Goal: Information Seeking & Learning: Check status

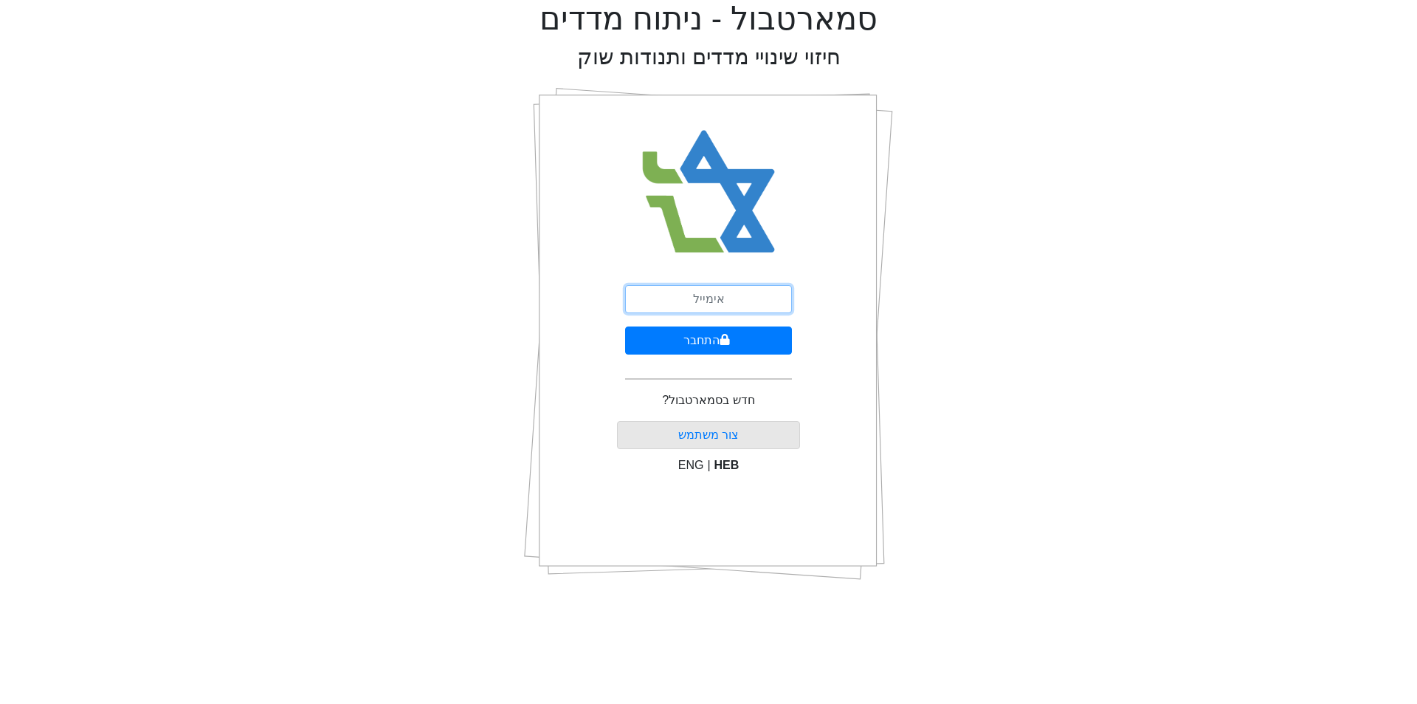
click at [673, 308] on input "email" at bounding box center [708, 299] width 167 height 28
type input "[EMAIL_ADDRESS][DOMAIN_NAME]"
click at [625, 326] on button "התחבר" at bounding box center [708, 340] width 167 height 28
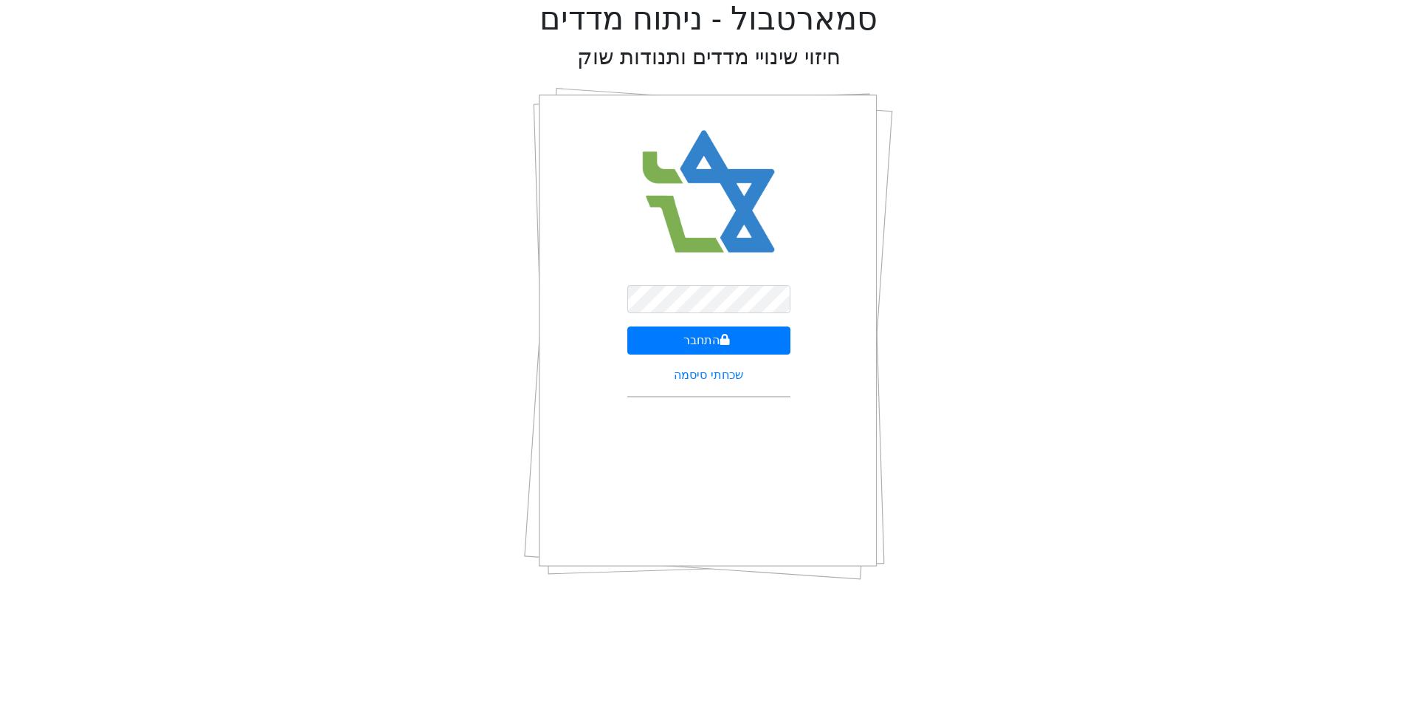
click at [786, 233] on img at bounding box center [709, 192] width 160 height 162
drag, startPoint x: 713, startPoint y: 335, endPoint x: 711, endPoint y: 343, distance: 7.7
click at [712, 337] on button "התחבר" at bounding box center [708, 340] width 163 height 28
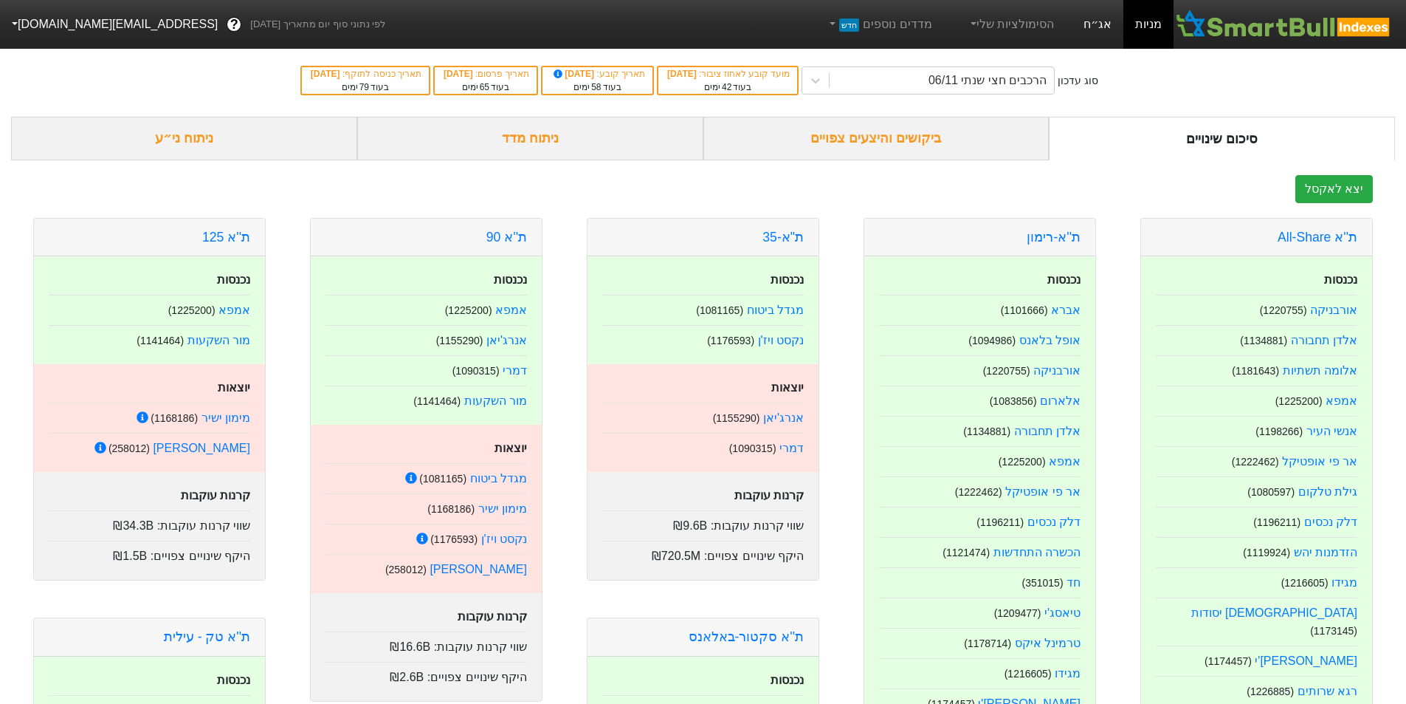
click at [1097, 29] on link "אג״ח" at bounding box center [1098, 24] width 52 height 49
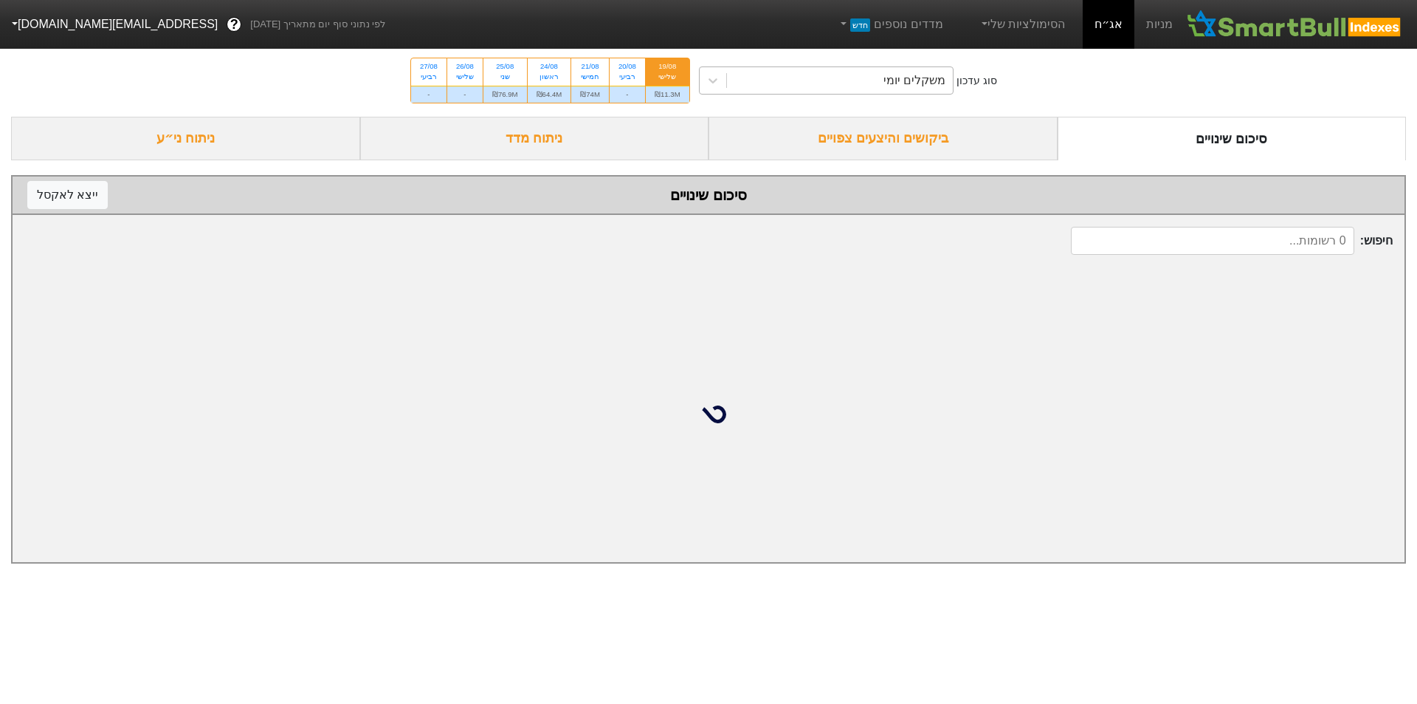
click at [779, 69] on div "משקלים יומי" at bounding box center [840, 80] width 227 height 27
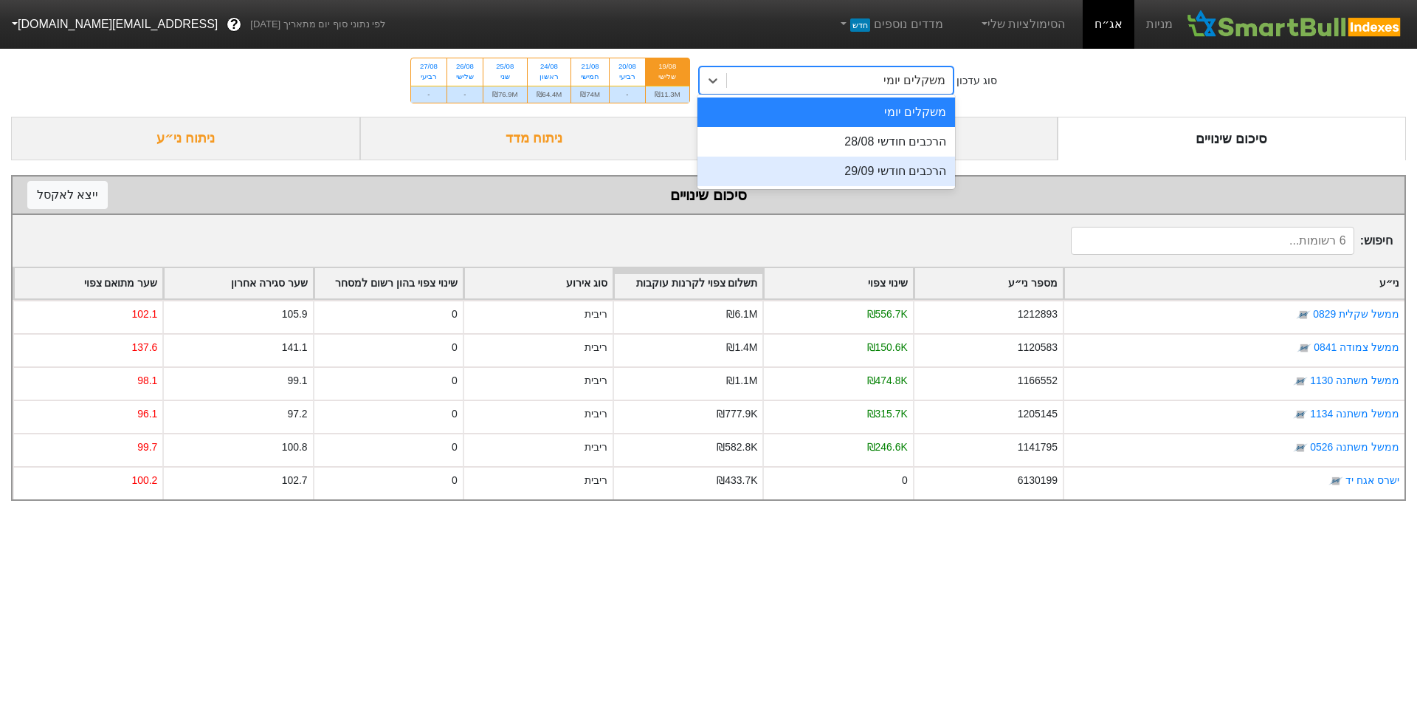
click at [799, 172] on div "הרכבים חודשי 29/09" at bounding box center [827, 172] width 258 height 30
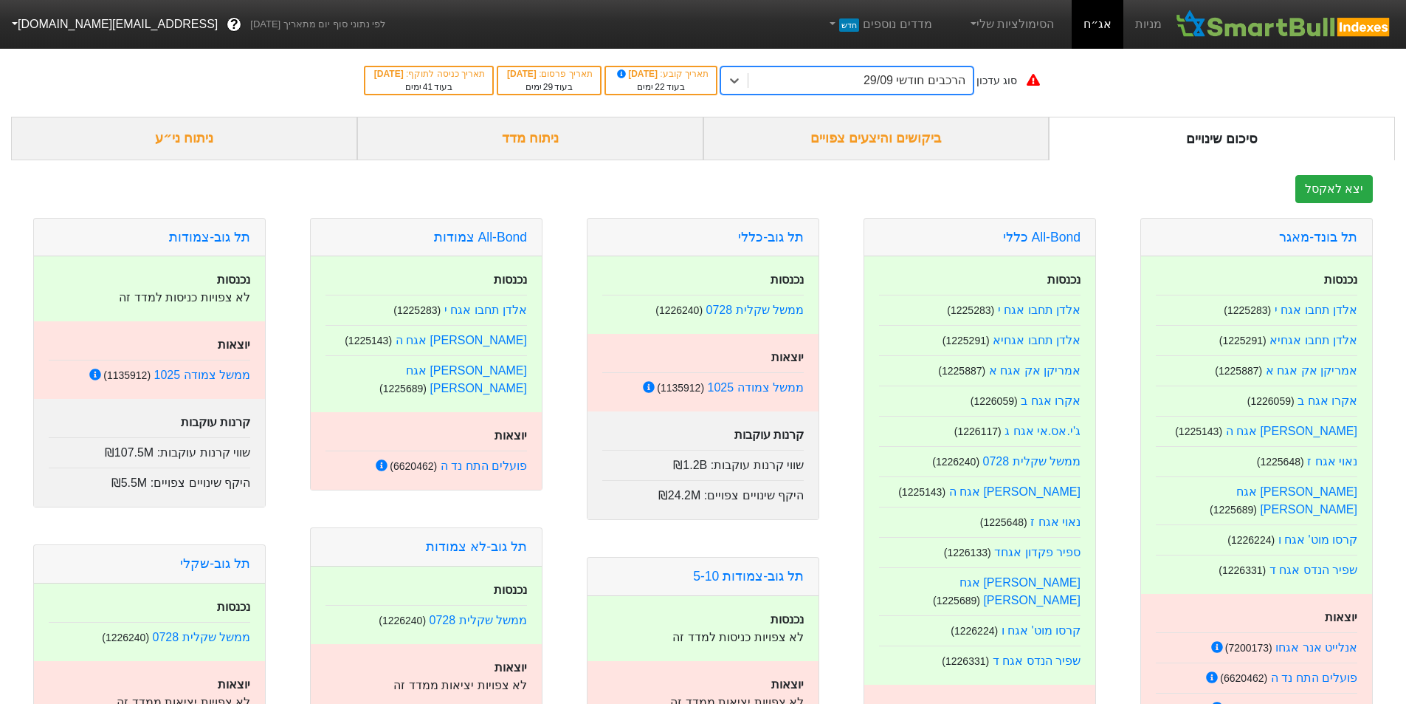
click at [809, 139] on div "ביקושים והיצעים צפויים" at bounding box center [877, 139] width 346 height 44
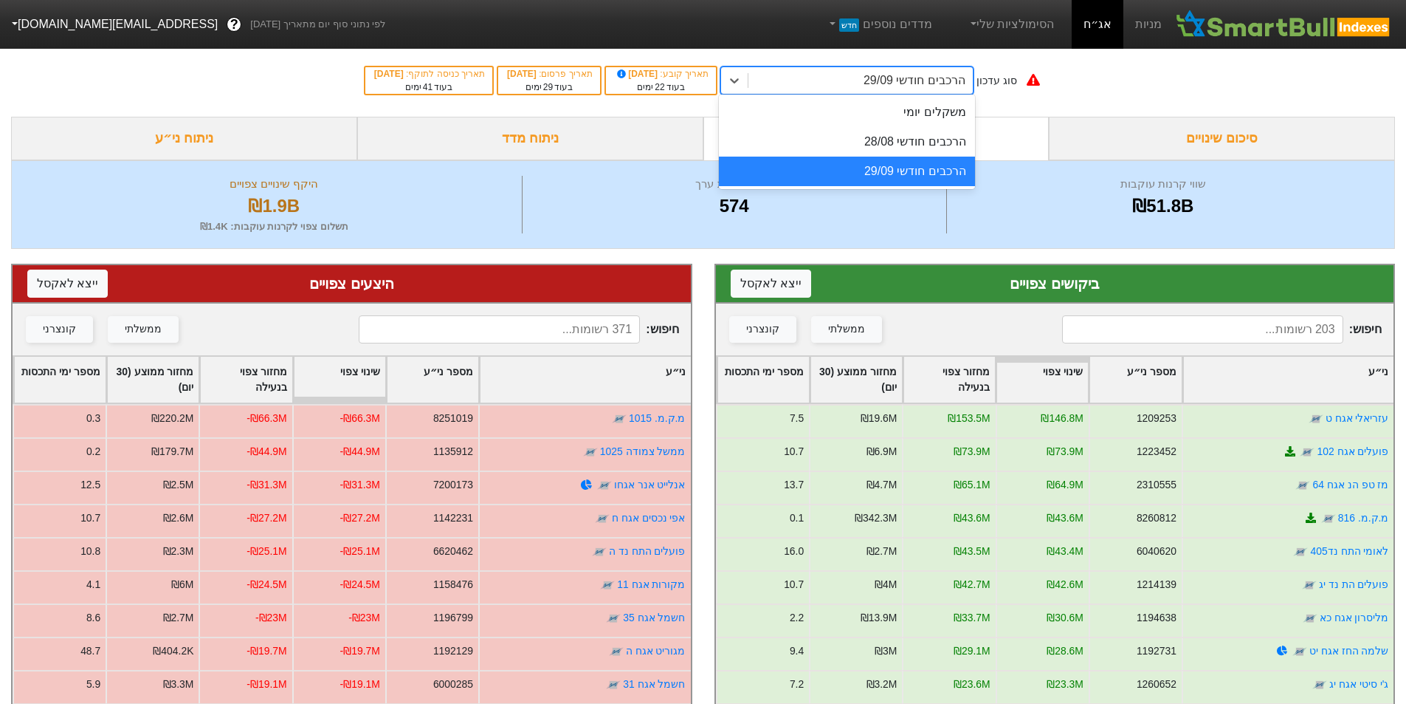
click at [966, 78] on div "הרכבים חודשי 29/09" at bounding box center [915, 81] width 102 height 18
click at [957, 113] on div "משקלים יומי" at bounding box center [847, 112] width 256 height 30
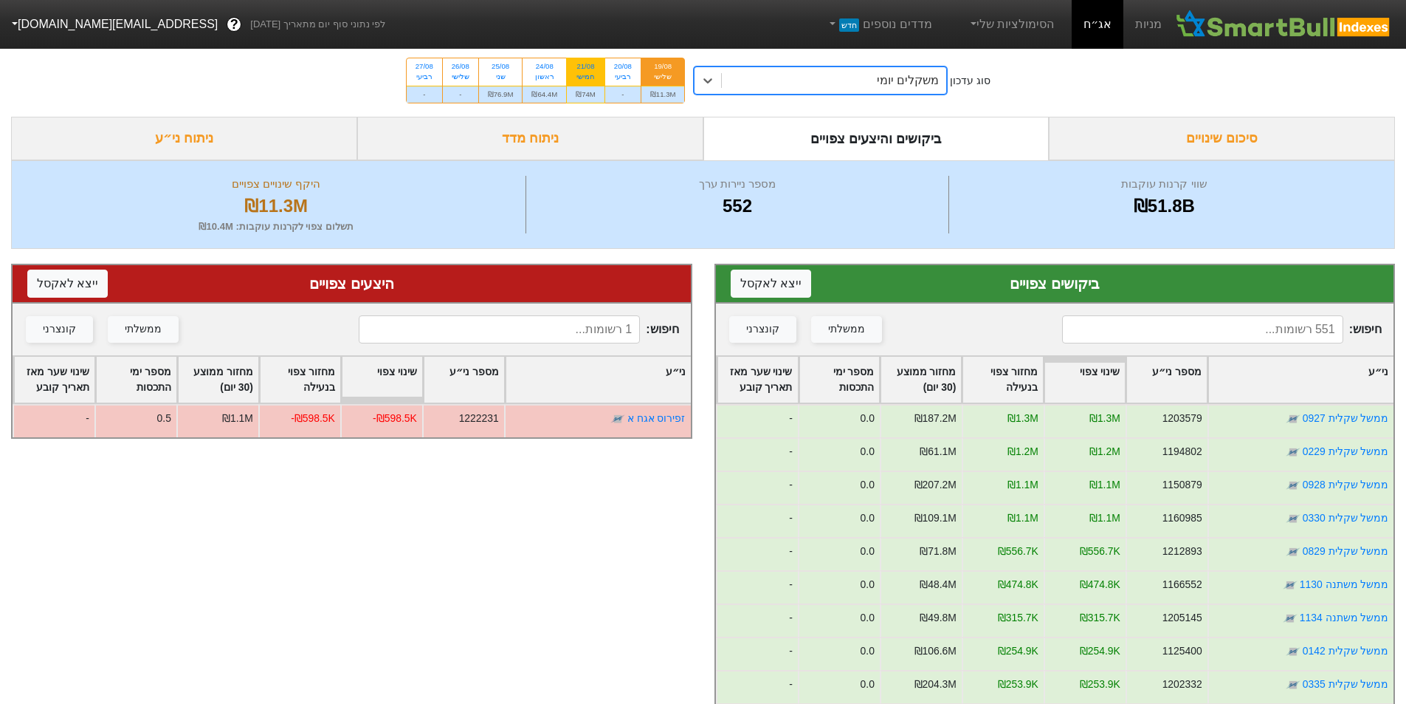
click at [598, 69] on div "21/08 חמישי" at bounding box center [586, 71] width 38 height 27
click at [585, 68] on input "21/08 חמישי ₪74M" at bounding box center [581, 63] width 10 height 10
radio input "true"
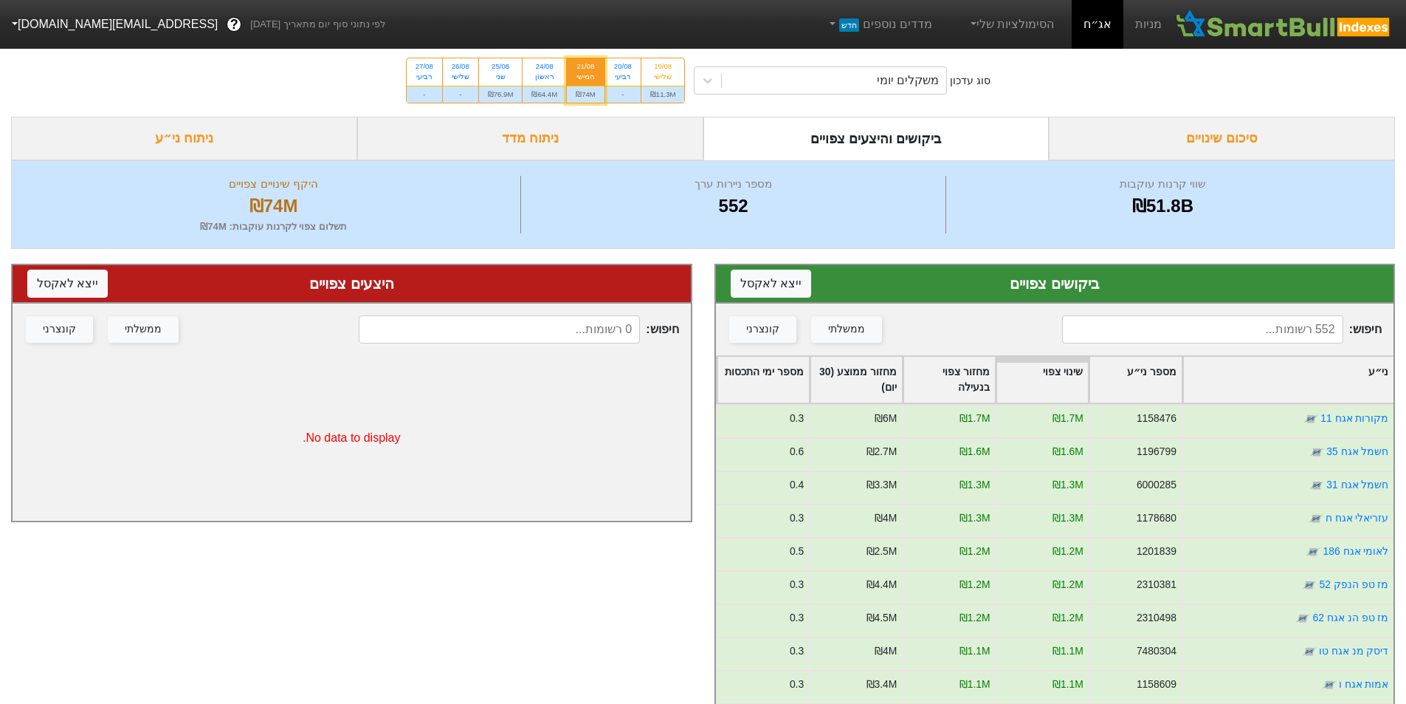
click at [1186, 137] on div "סיכום שינויים" at bounding box center [1222, 139] width 346 height 44
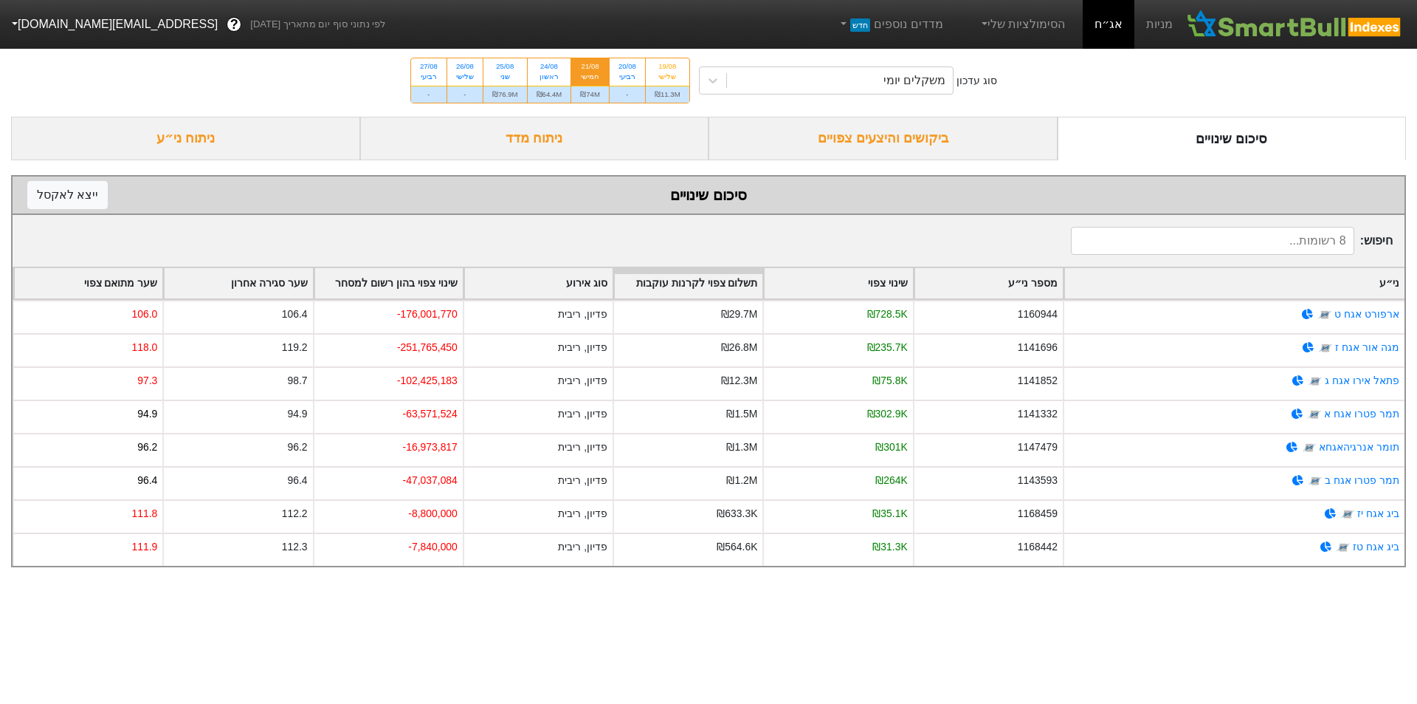
click at [438, 292] on div "שינוי צפוי בהון רשום למסחר" at bounding box center [388, 283] width 148 height 30
click at [429, 289] on div "שינוי צפוי בהון רשום למסחר" at bounding box center [388, 283] width 148 height 30
click at [428, 289] on div "שינוי צפוי בהון רשום למסחר" at bounding box center [388, 283] width 148 height 30
click at [565, 75] on div "24/08 ראשון" at bounding box center [550, 71] width 44 height 27
click at [549, 68] on input "24/08 ראשון ₪64.4M" at bounding box center [545, 63] width 10 height 10
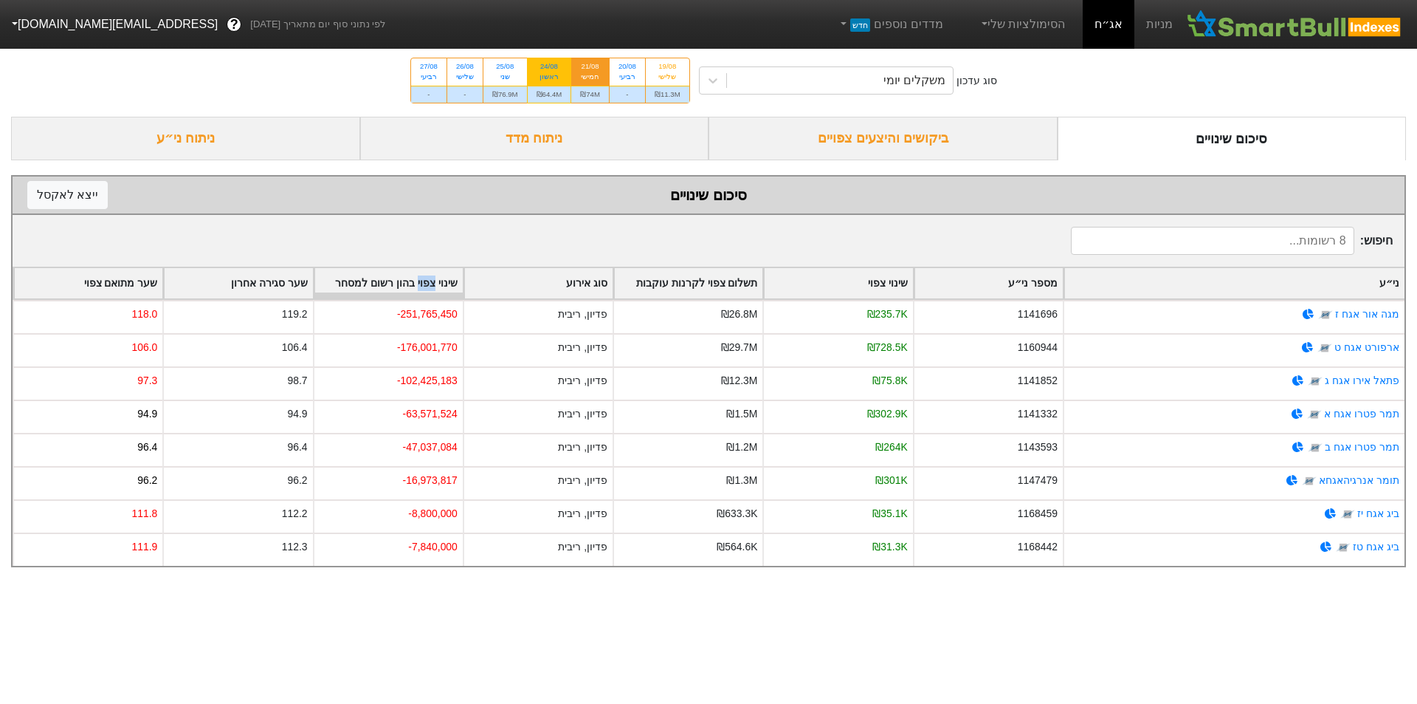
radio input "true"
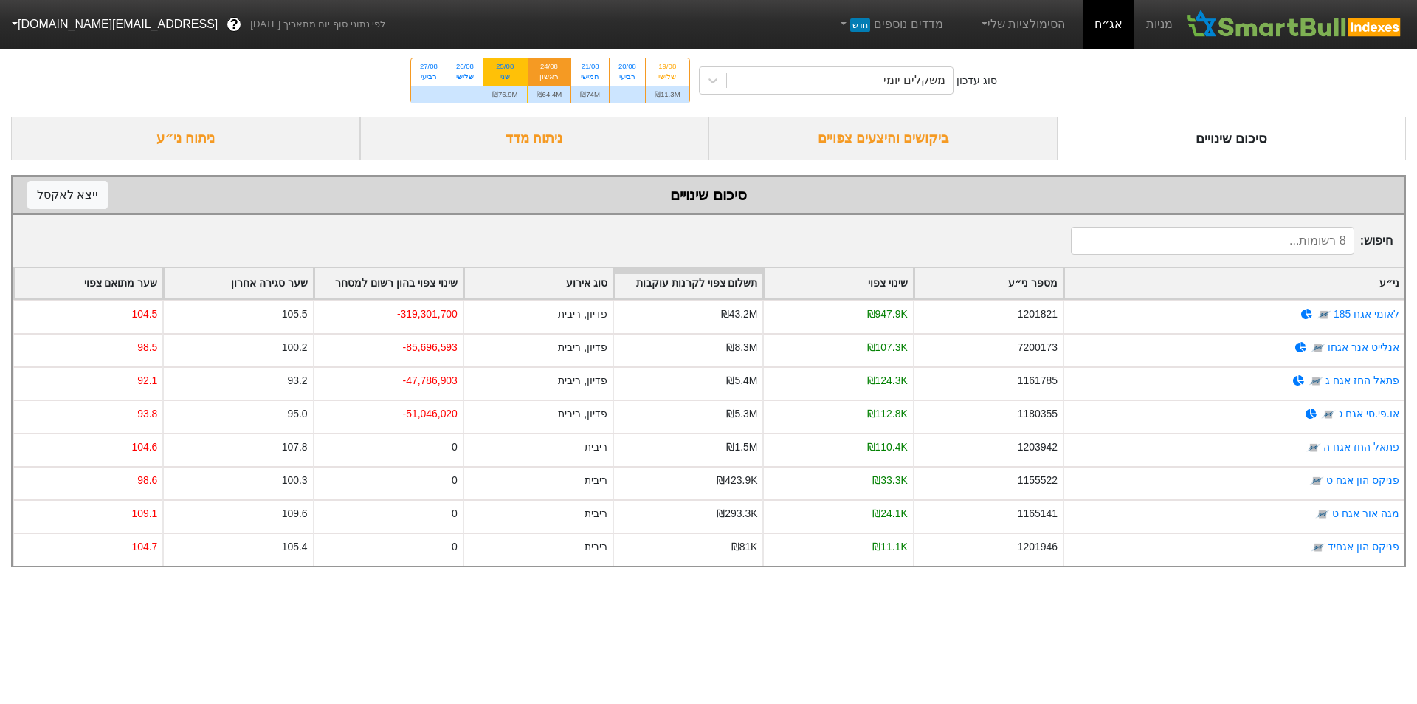
click at [526, 74] on div "25/08 שני" at bounding box center [506, 71] width 44 height 27
click at [505, 68] on input "25/08 שני ₪76.9M" at bounding box center [500, 63] width 10 height 10
radio input "true"
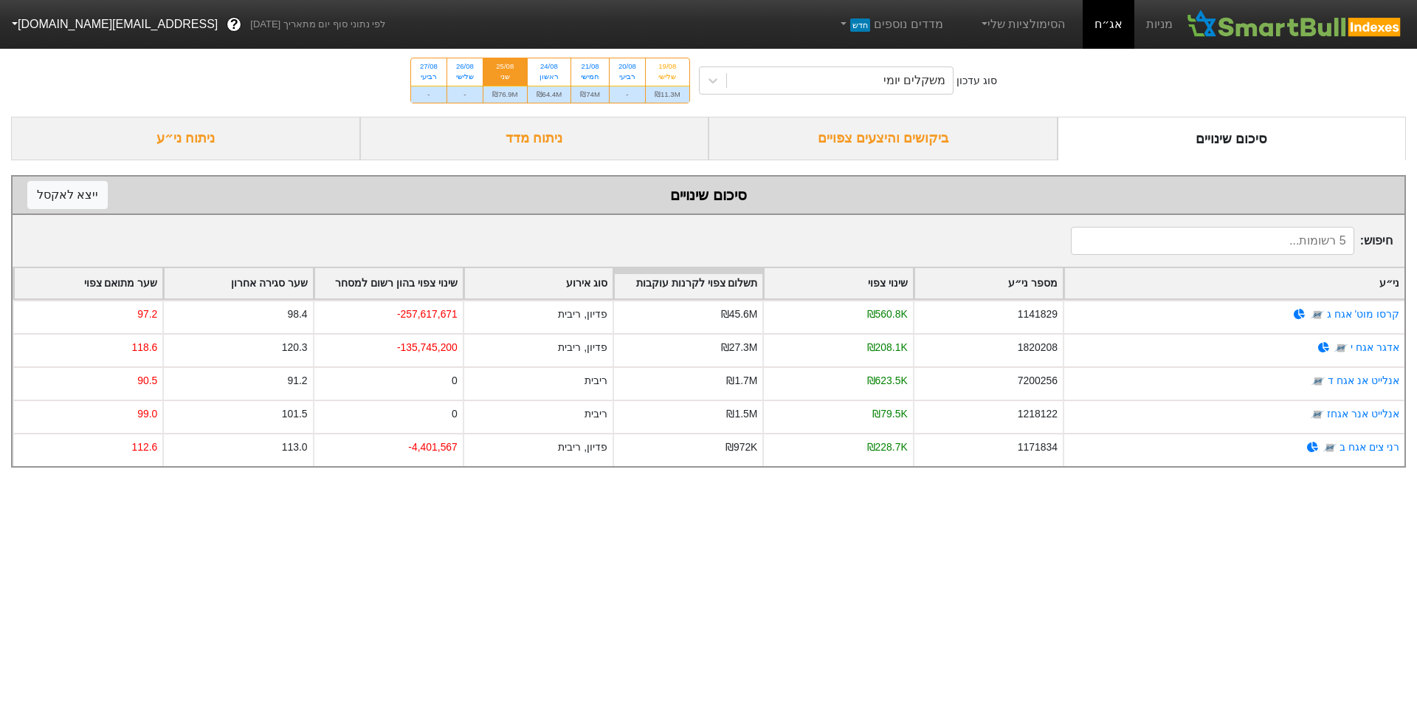
click at [898, 140] on div "ביקושים והיצעים צפויים" at bounding box center [883, 139] width 349 height 44
